Goal: Transaction & Acquisition: Purchase product/service

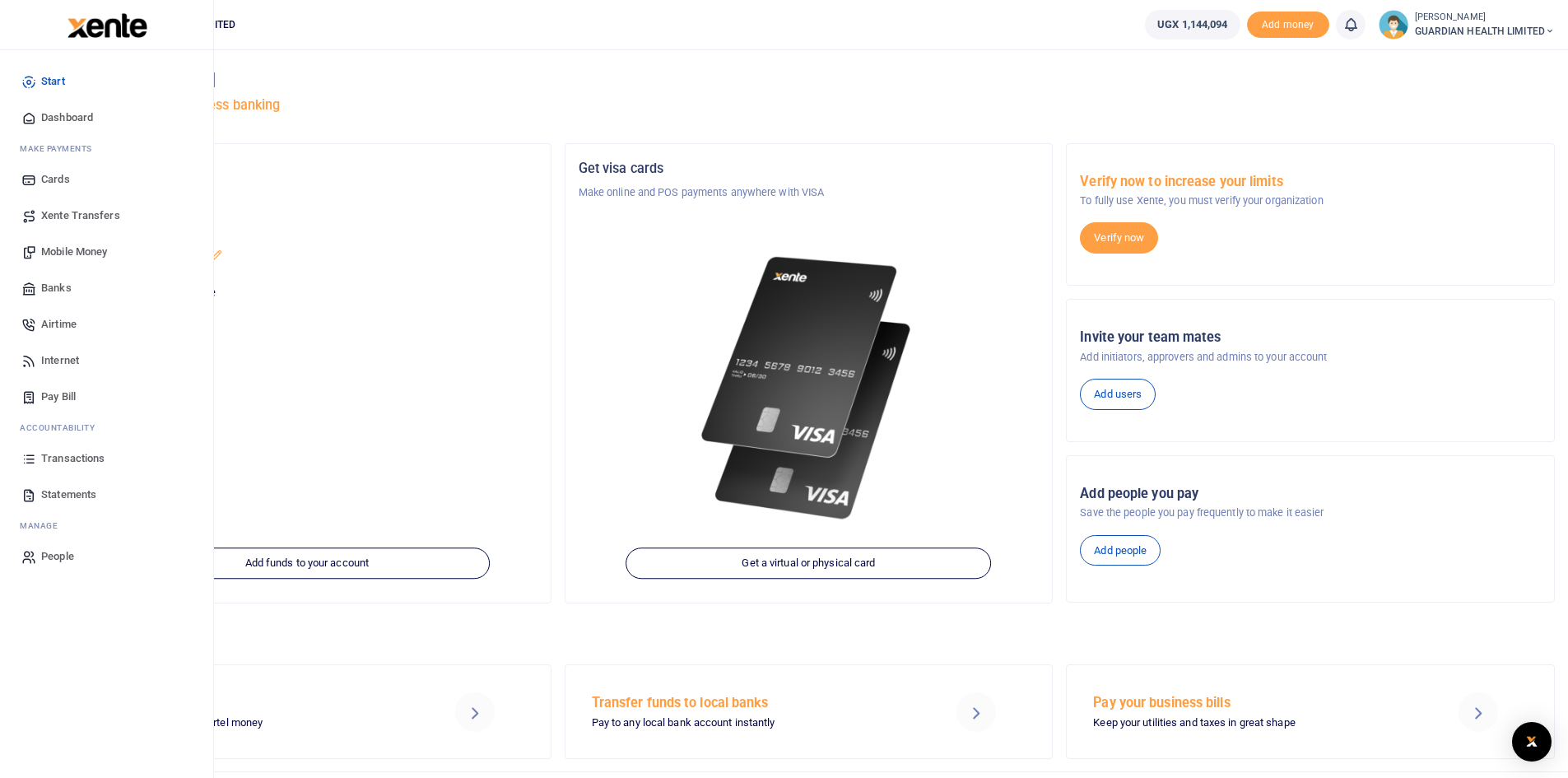
click at [62, 389] on span "Pay Bill" at bounding box center [58, 396] width 34 height 16
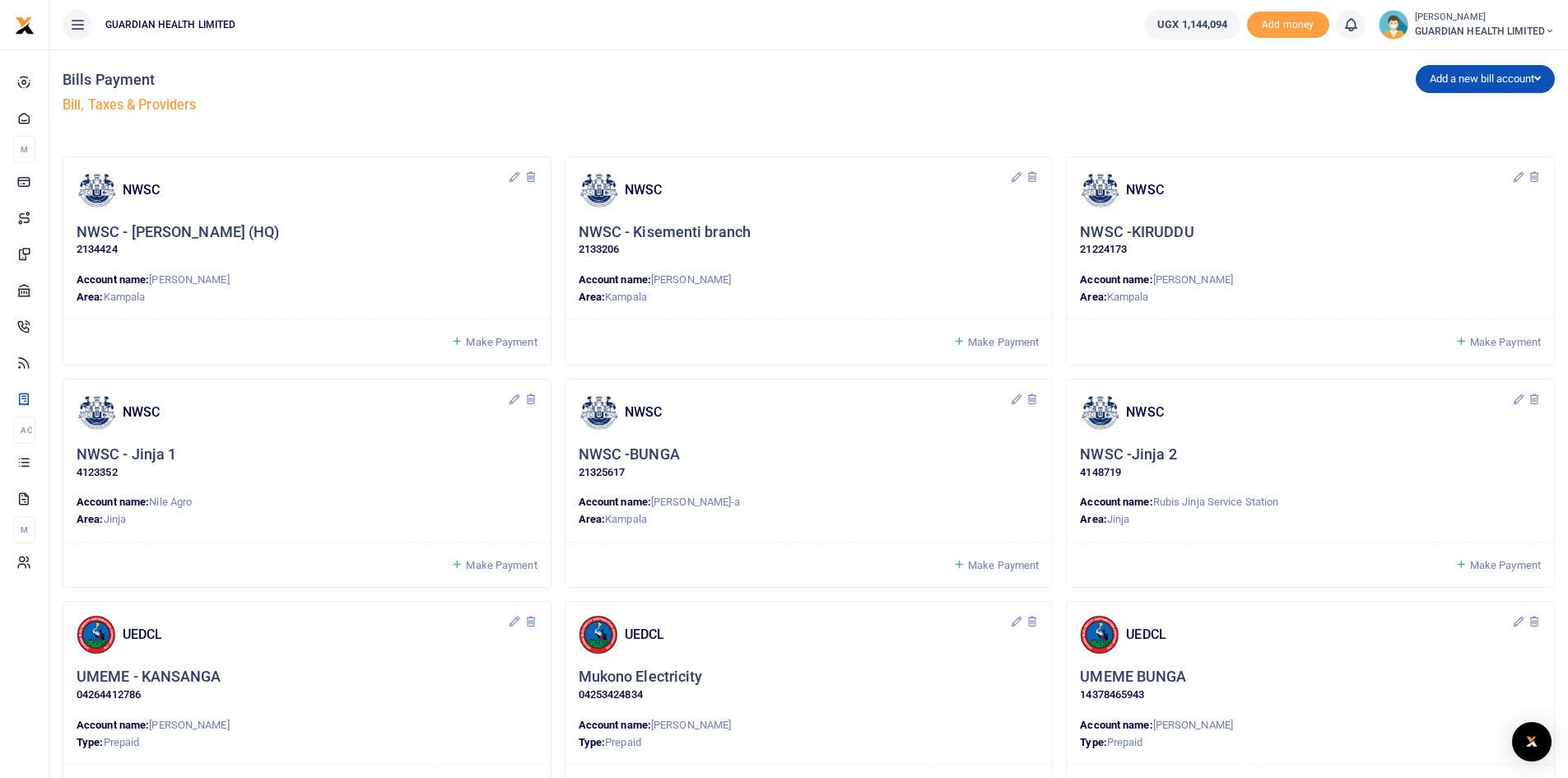
click at [1479, 344] on span "Make Payment" at bounding box center [1505, 342] width 71 height 12
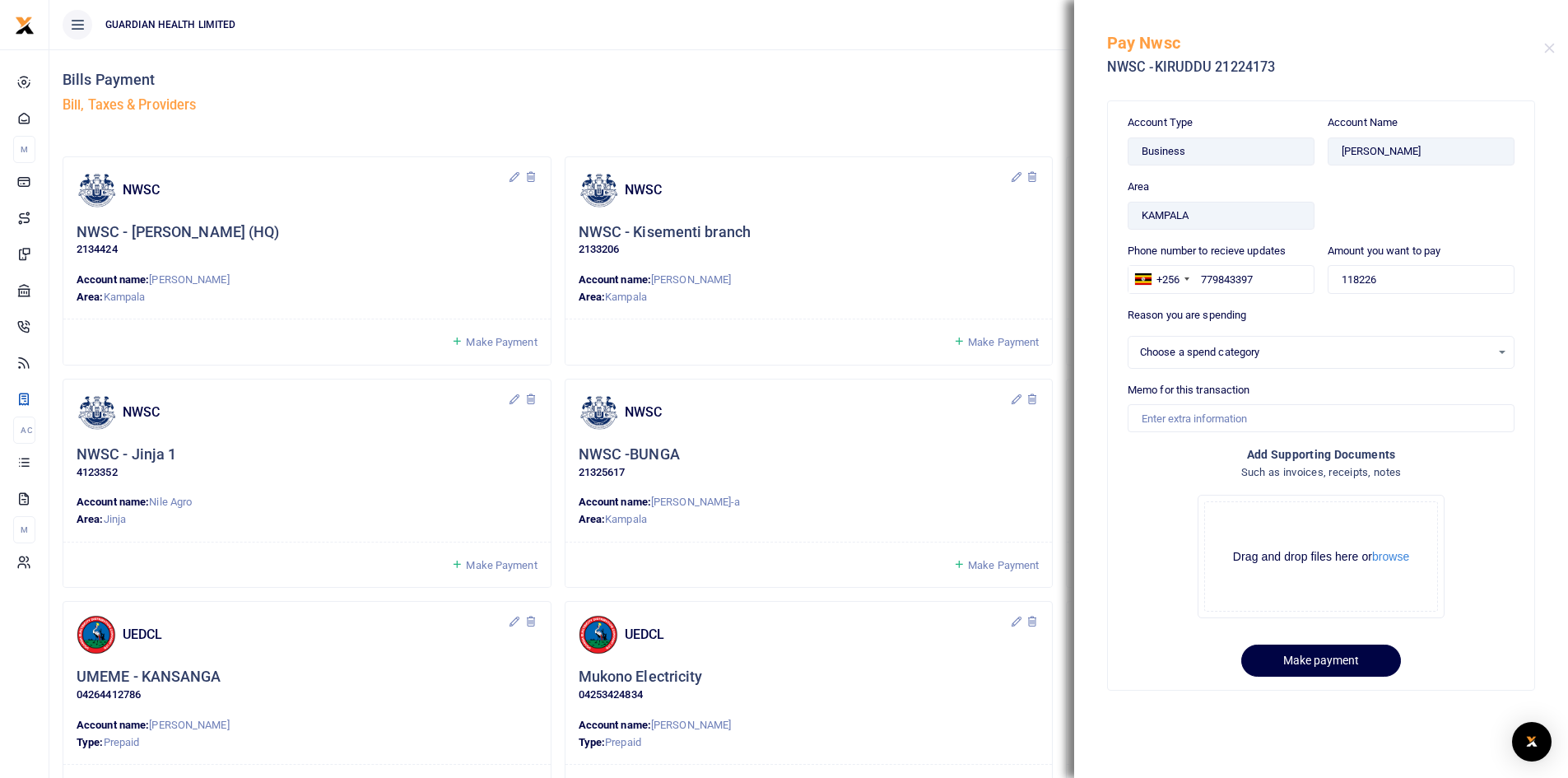
select select
click at [1391, 276] on input "118226" at bounding box center [1420, 278] width 187 height 28
click at [1207, 353] on div "Select an option" at bounding box center [1314, 352] width 350 height 16
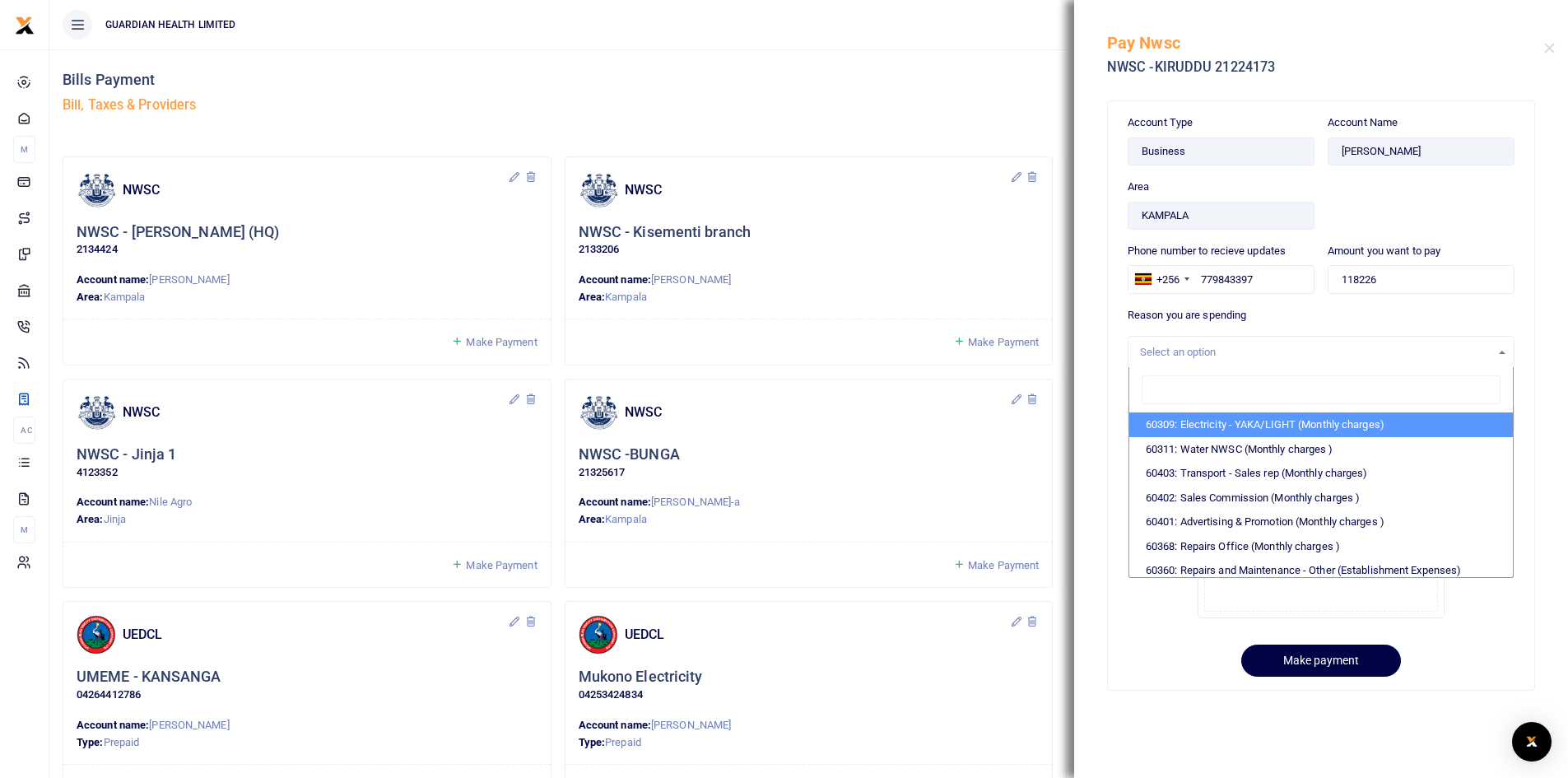
click at [1201, 388] on input "search" at bounding box center [1320, 389] width 359 height 30
type input "NW"
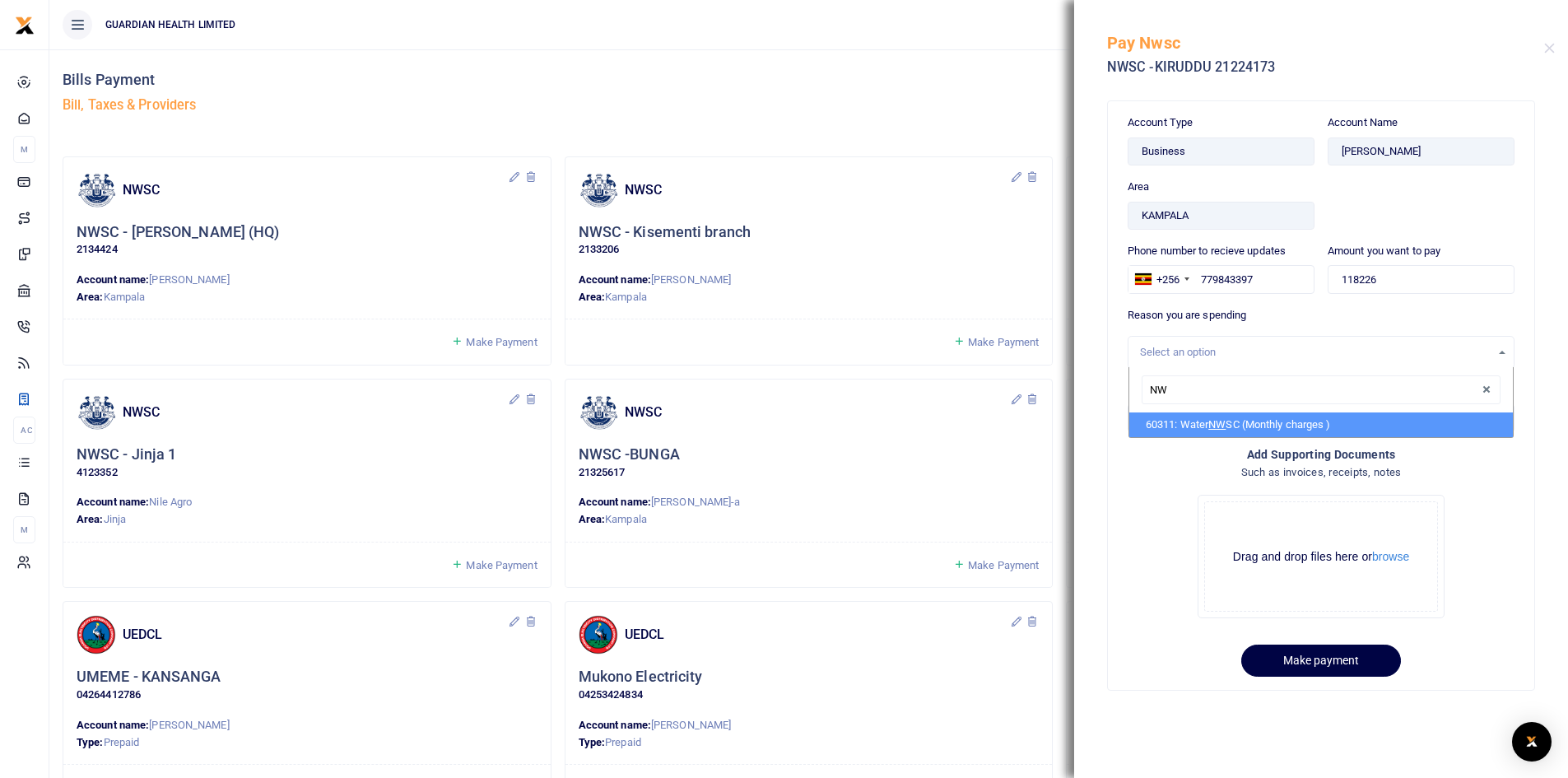
click at [1216, 426] on span "NW" at bounding box center [1217, 424] width 17 height 12
select select "5375"
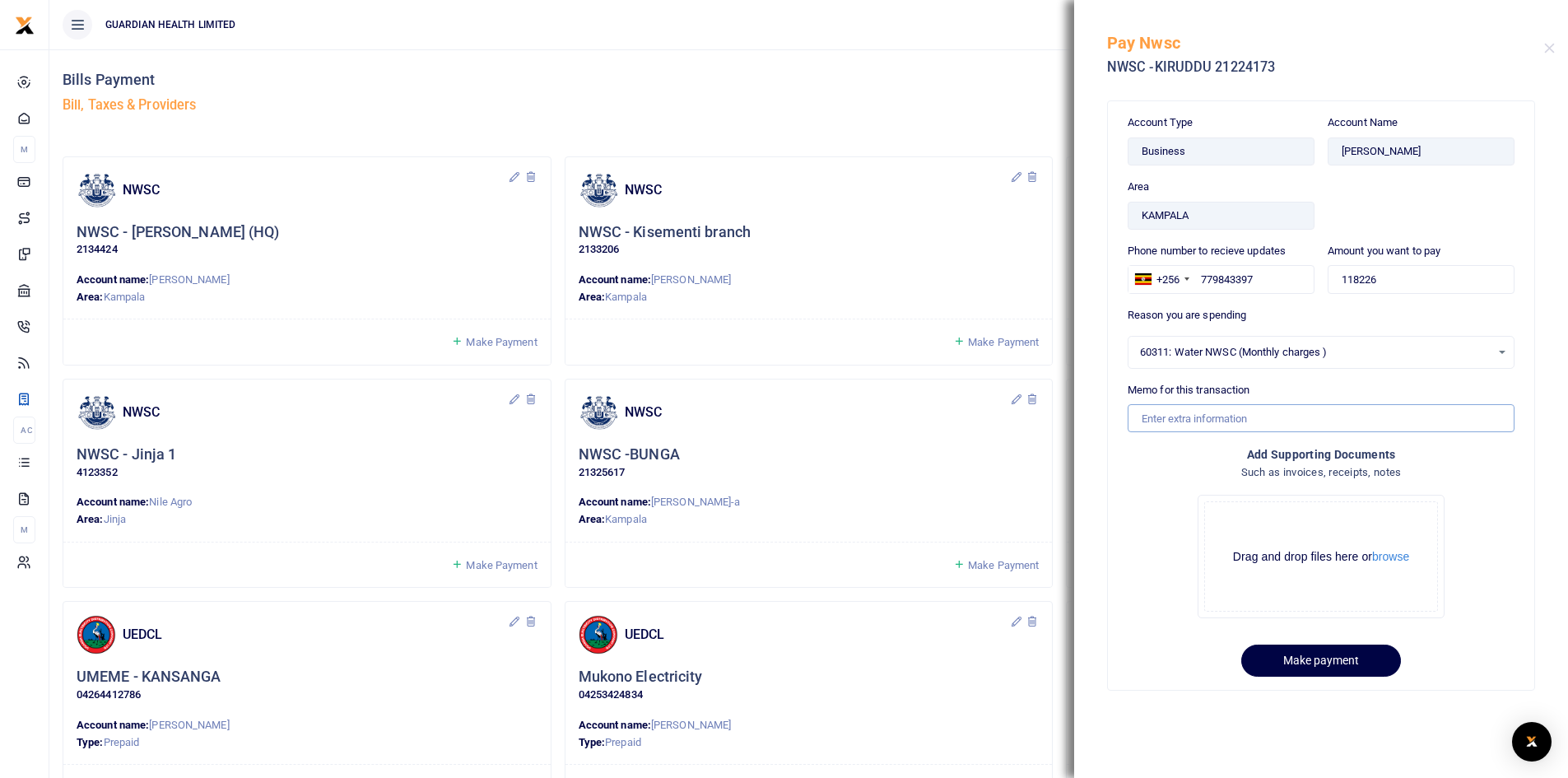
click at [1200, 421] on input "Memo for this transaction" at bounding box center [1320, 417] width 386 height 28
type input "NWSC for Kiruddu for"
drag, startPoint x: 1409, startPoint y: 291, endPoint x: 1331, endPoint y: 282, distance: 78.5
click at [1331, 282] on input "118226" at bounding box center [1420, 278] width 187 height 28
type input "118,226"
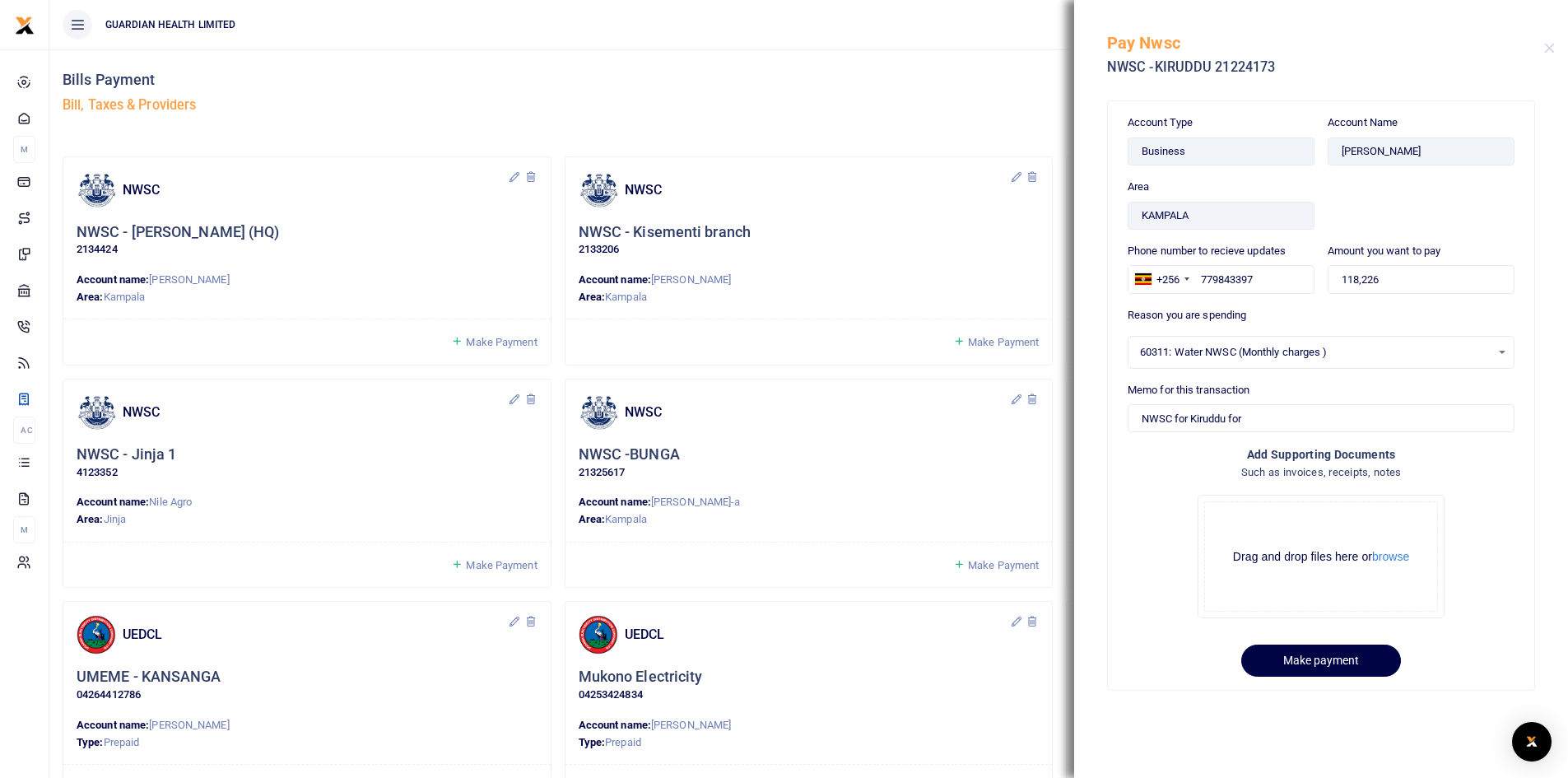
click at [1557, 51] on div "Pay Nwsc NWSC -KIRUDDU 21224173" at bounding box center [1320, 45] width 494 height 91
click at [1552, 50] on button "Close" at bounding box center [1549, 48] width 11 height 11
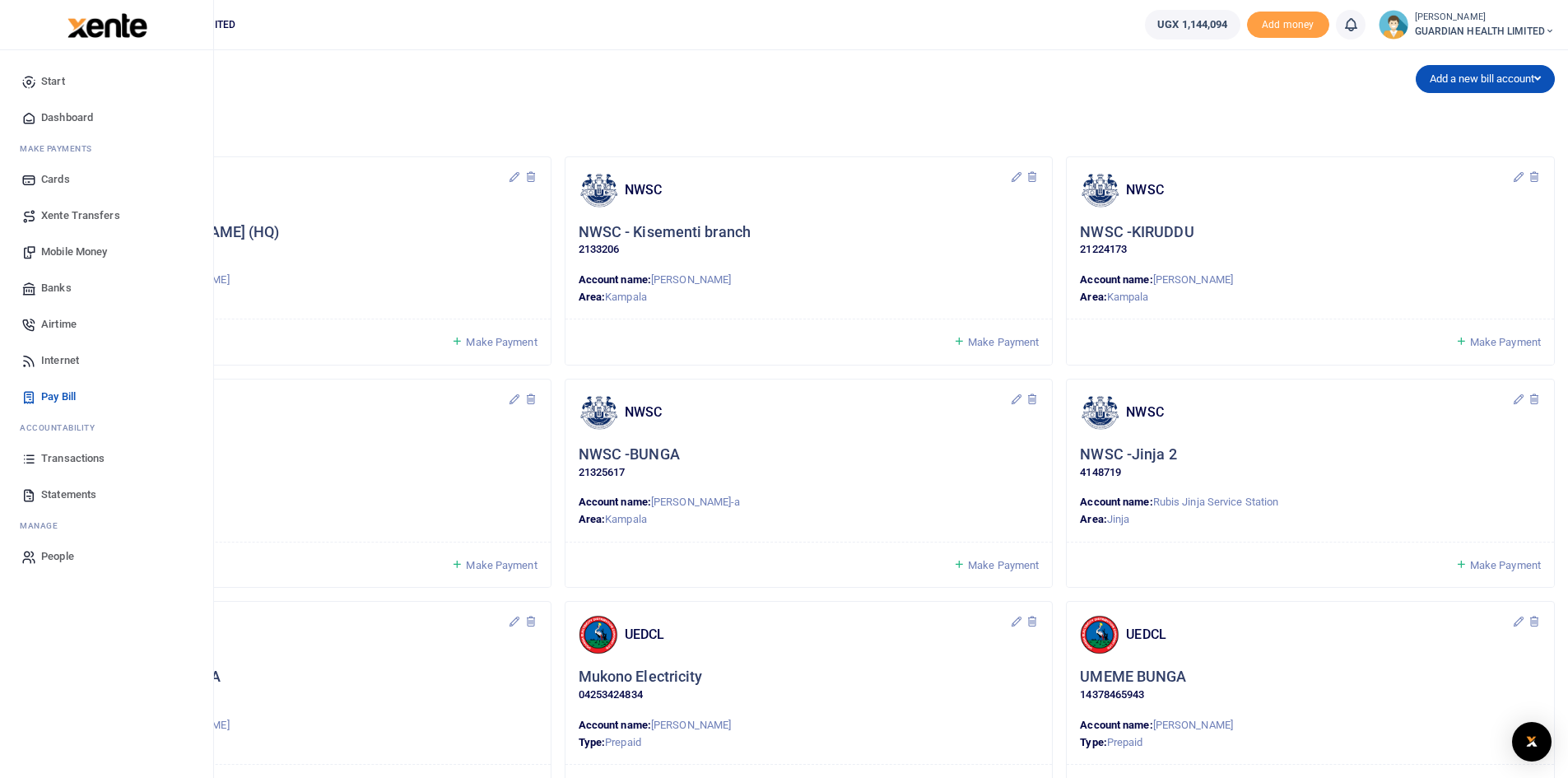
click at [76, 115] on span "Dashboard" at bounding box center [67, 117] width 52 height 16
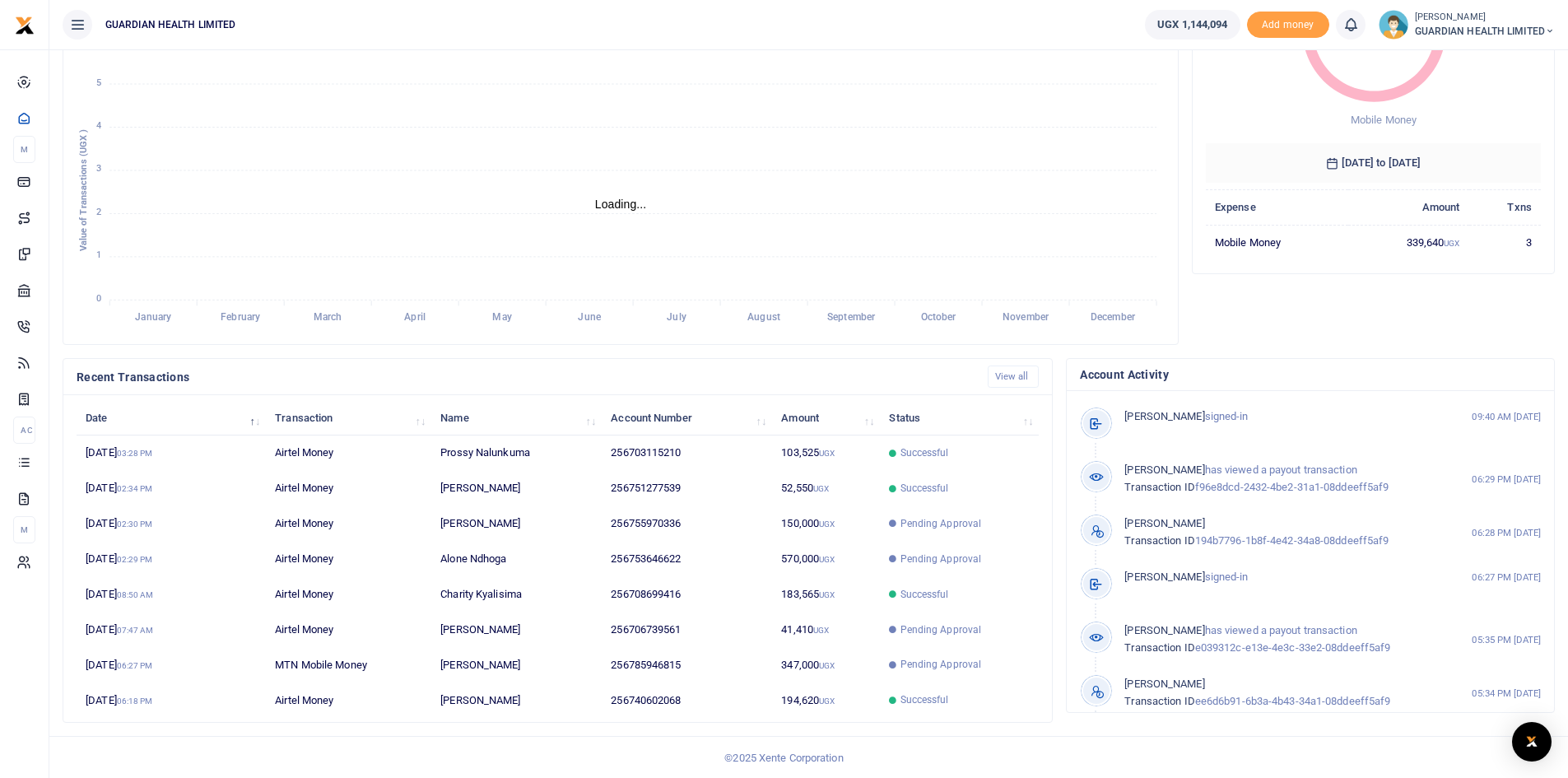
scroll to position [206, 0]
